Goal: Communication & Community: Answer question/provide support

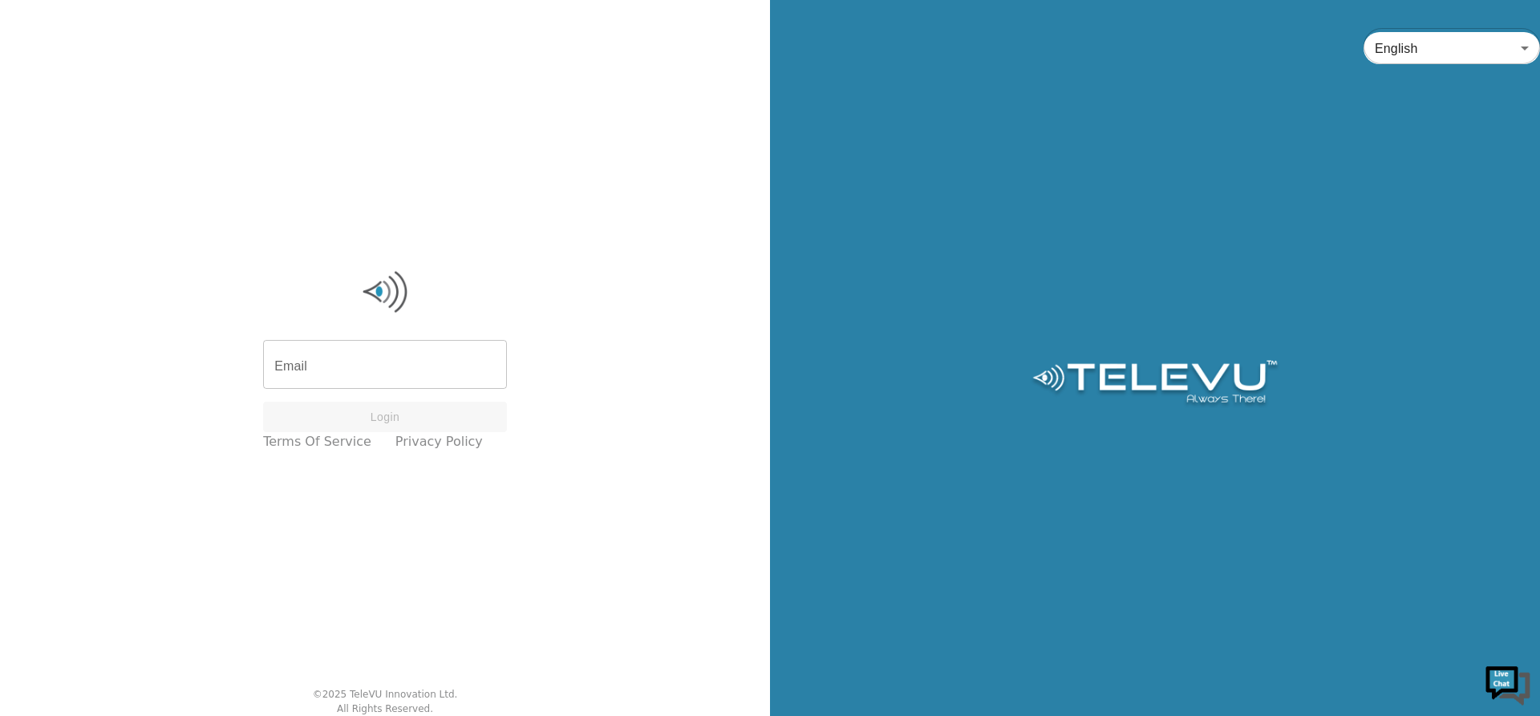
click at [347, 367] on input "Email" at bounding box center [385, 366] width 244 height 45
type input "[PERSON_NAME][EMAIL_ADDRESS][DOMAIN_NAME]"
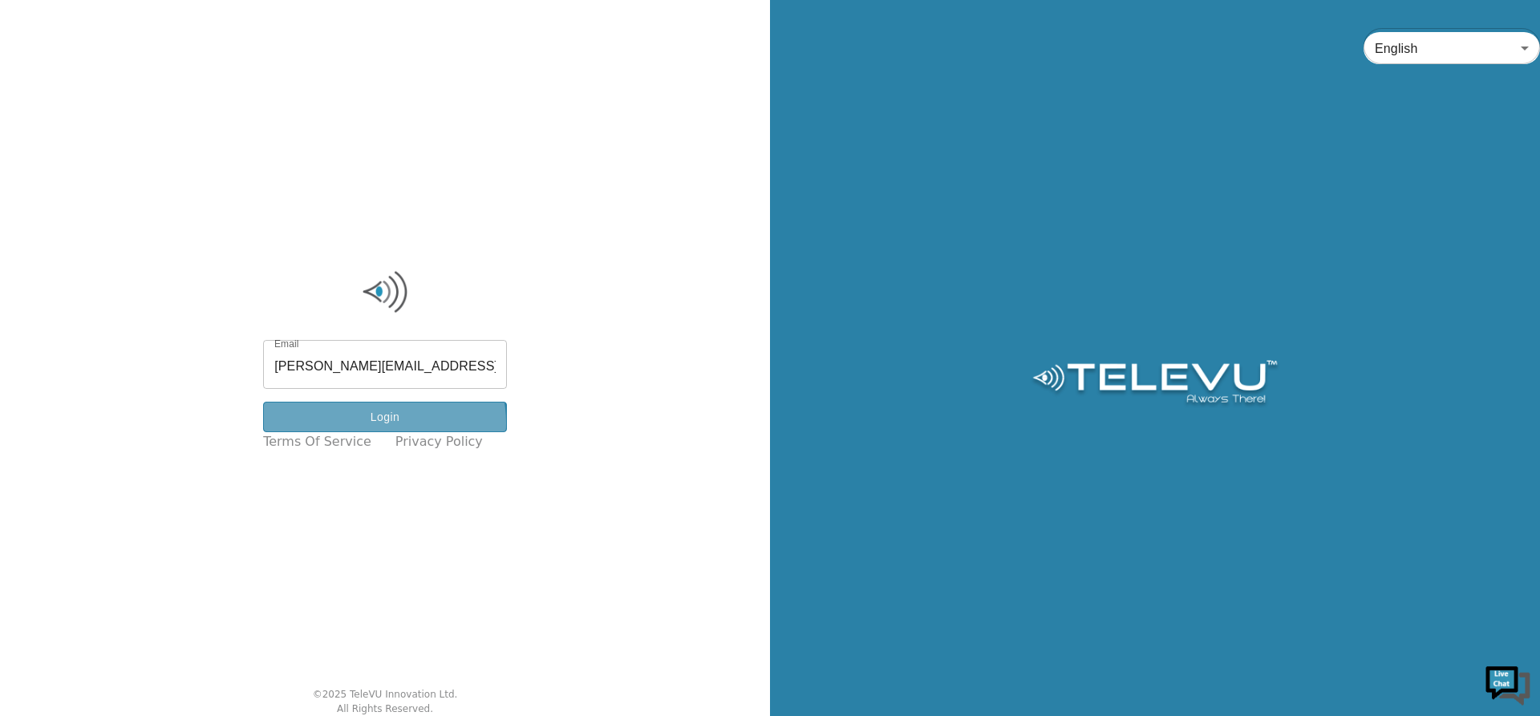
click at [396, 423] on button "Login" at bounding box center [385, 417] width 244 height 31
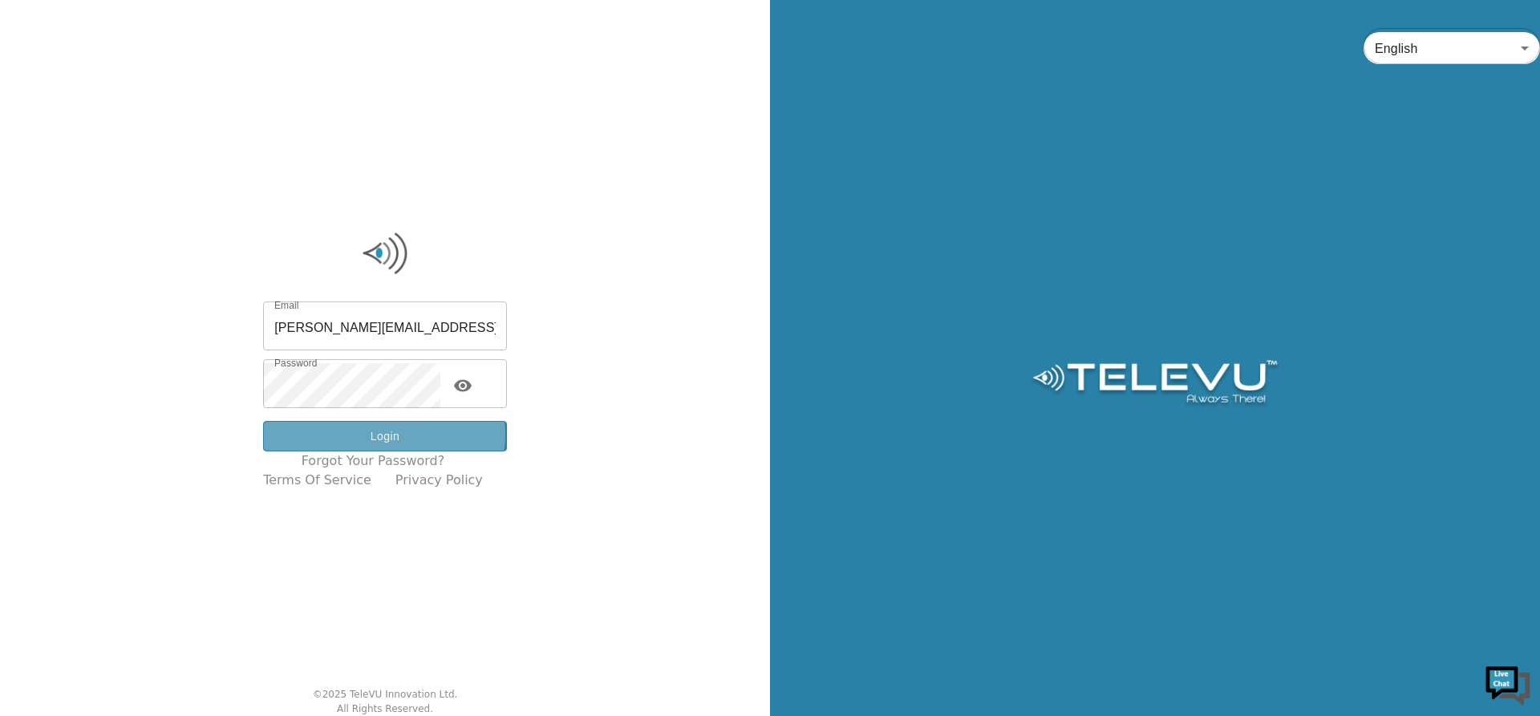
click at [396, 435] on button "Login" at bounding box center [385, 436] width 244 height 31
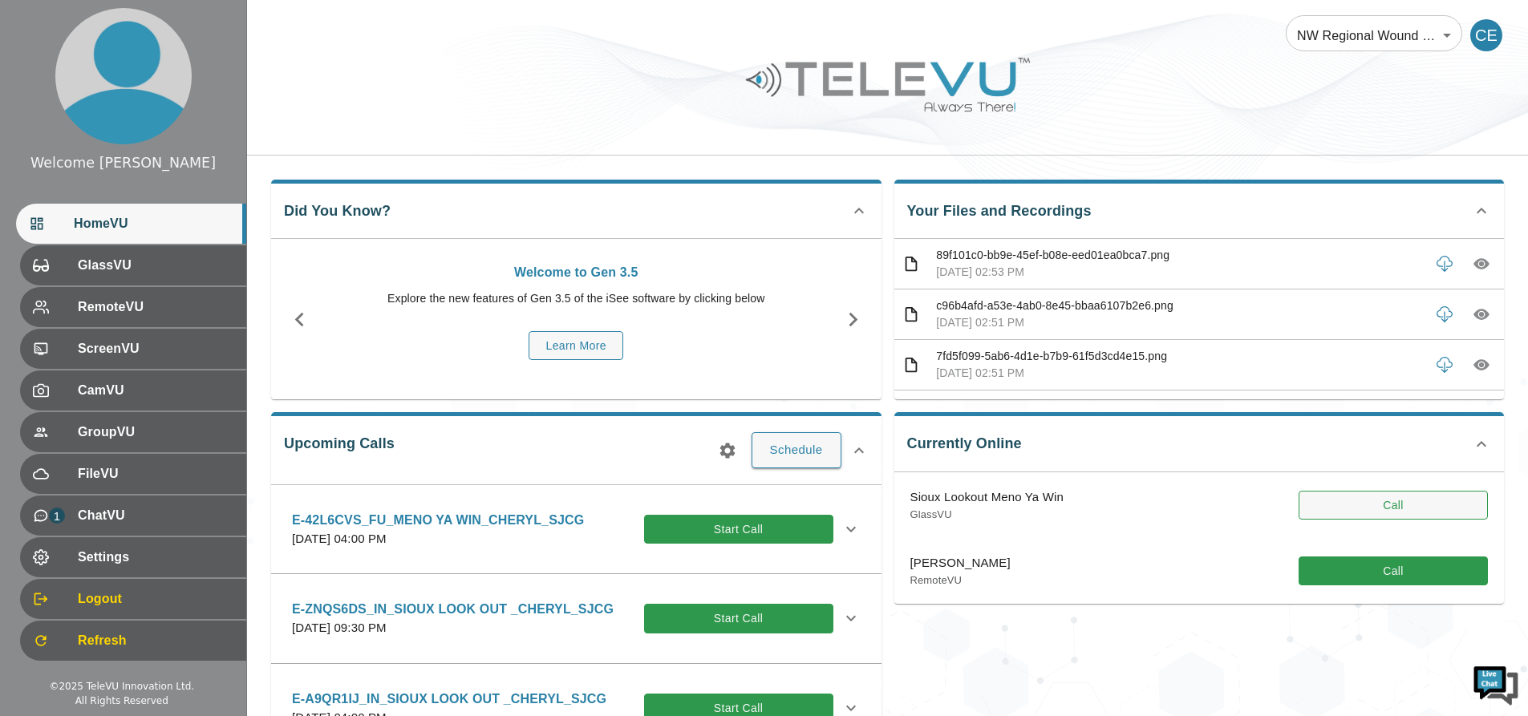
click at [1350, 503] on button "Call" at bounding box center [1392, 506] width 189 height 30
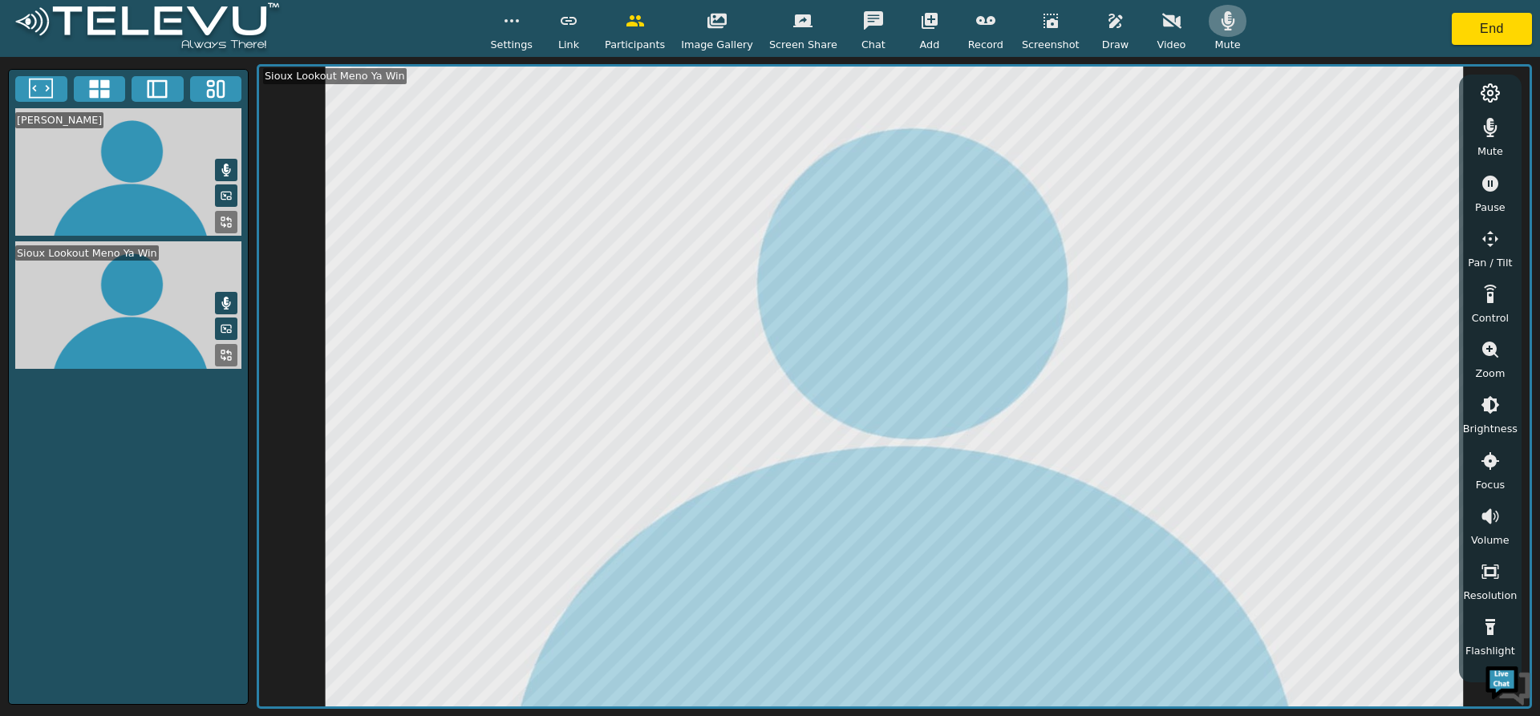
click at [1218, 20] on icon "button" at bounding box center [1227, 20] width 19 height 19
click at [1218, 17] on icon "button" at bounding box center [1227, 21] width 19 height 15
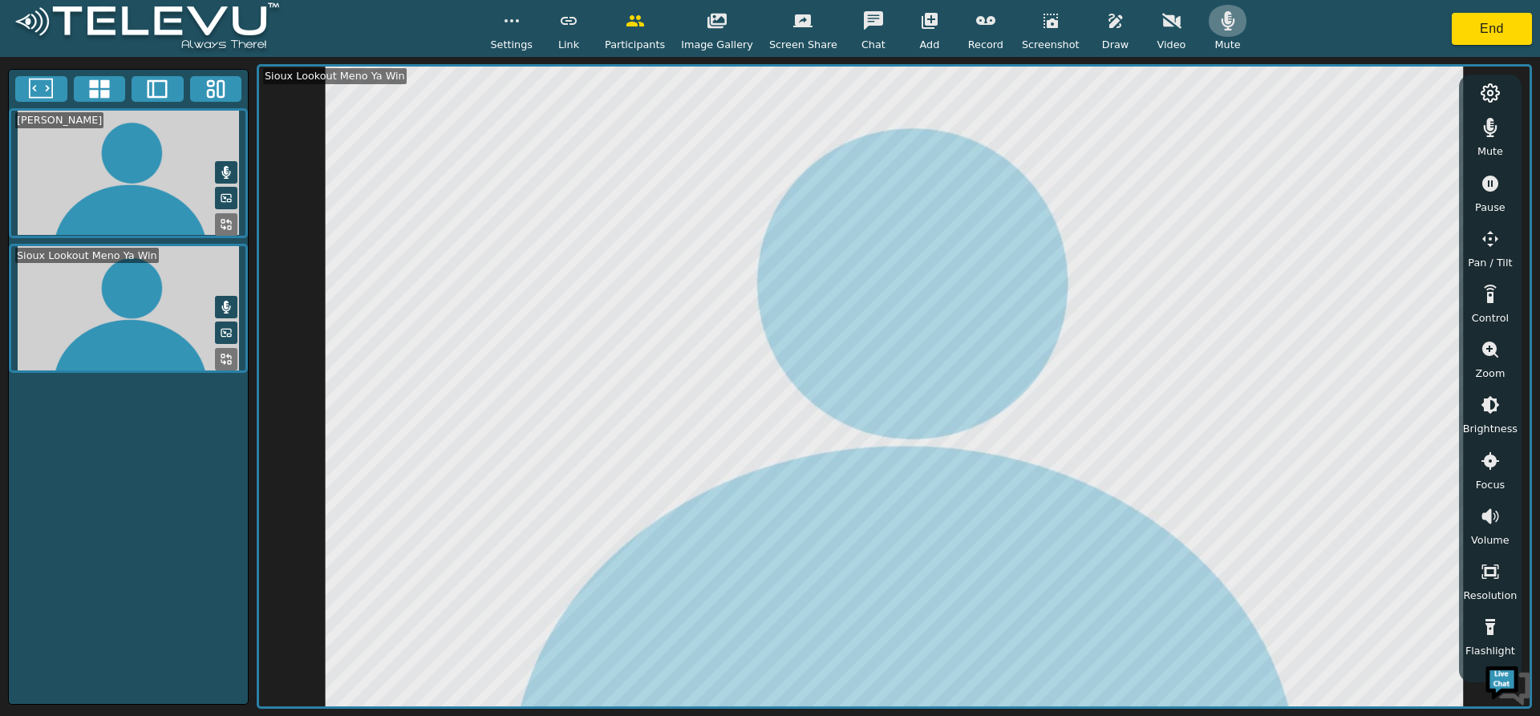
click at [1220, 22] on icon "button" at bounding box center [1227, 20] width 14 height 19
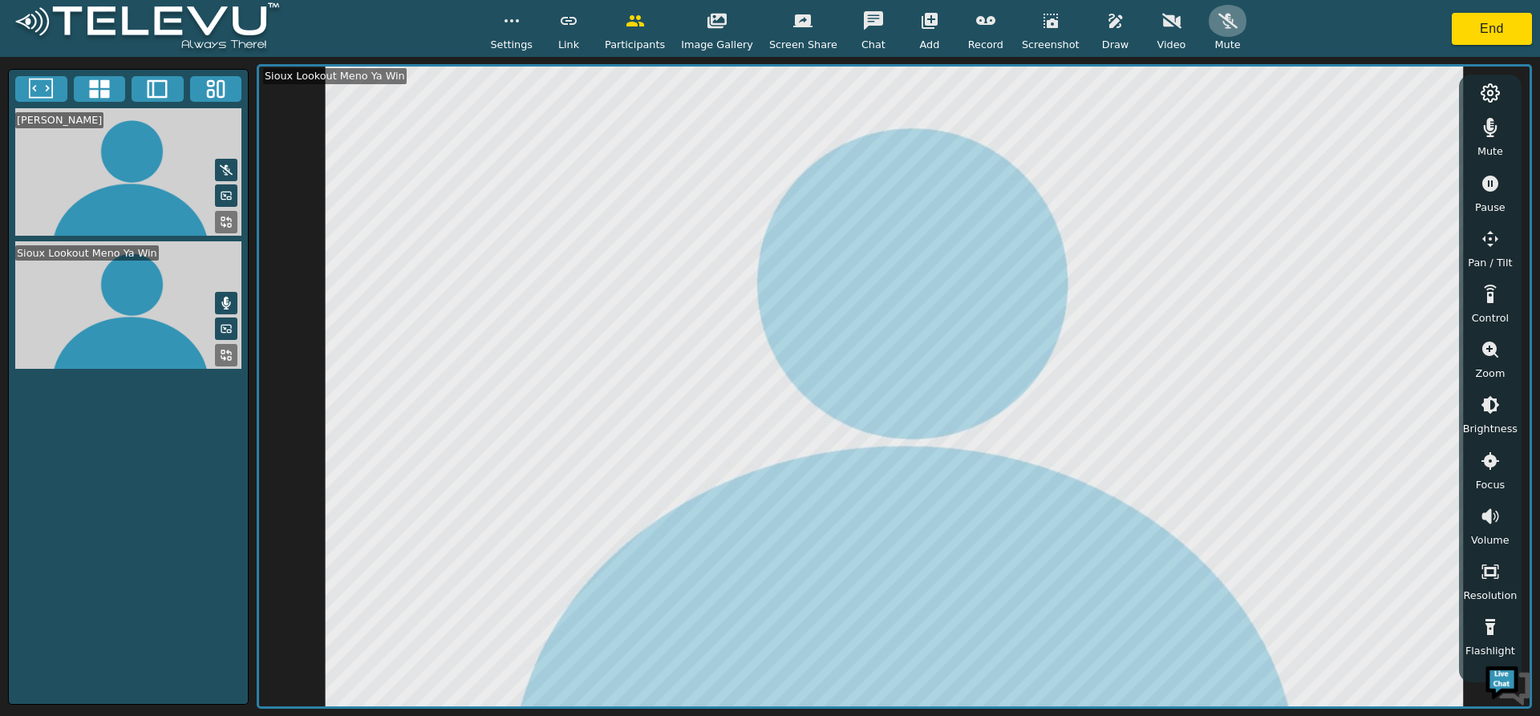
click at [1218, 15] on icon "button" at bounding box center [1227, 20] width 19 height 19
click at [1220, 26] on icon "button" at bounding box center [1227, 20] width 14 height 19
click at [1218, 29] on icon "button" at bounding box center [1227, 20] width 19 height 19
